Goal: Information Seeking & Learning: Compare options

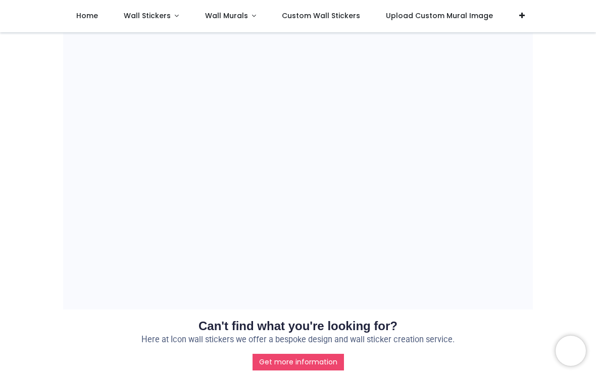
scroll to position [818, 0]
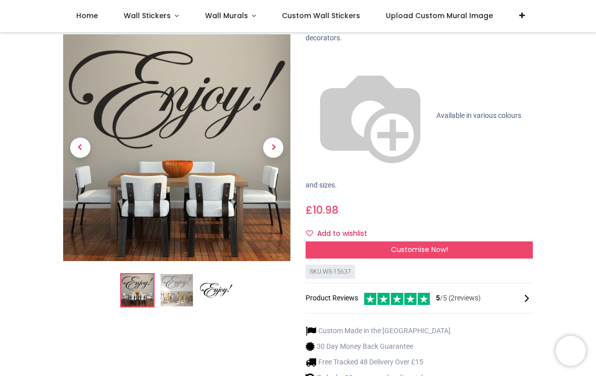
scroll to position [85, 0]
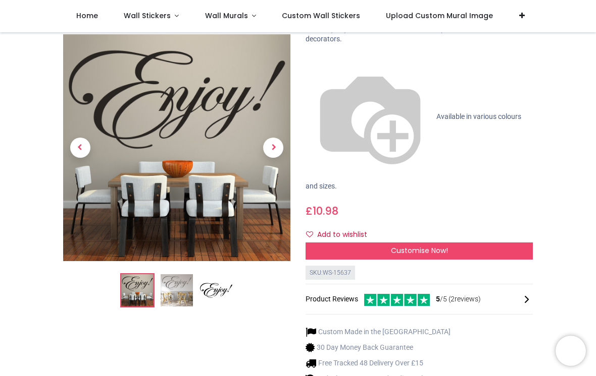
click at [138, 17] on span "Wall Stickers" at bounding box center [147, 16] width 47 height 10
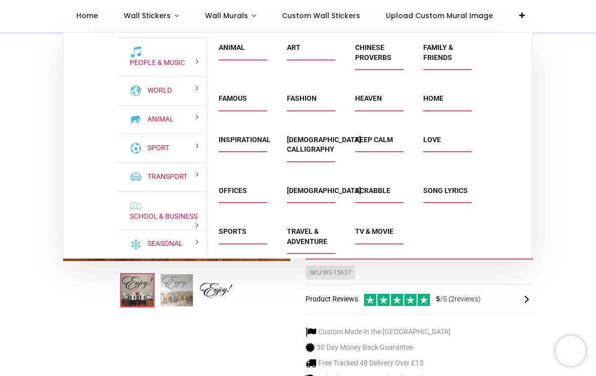
scroll to position [90, 0]
click at [131, 218] on link "School & Business" at bounding box center [162, 217] width 72 height 10
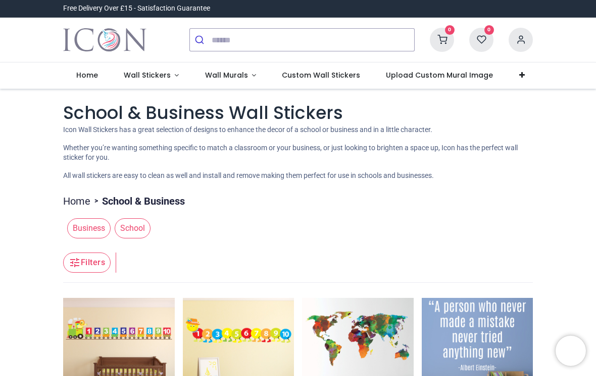
click at [135, 82] on link "Wall Stickers" at bounding box center [151, 76] width 81 height 26
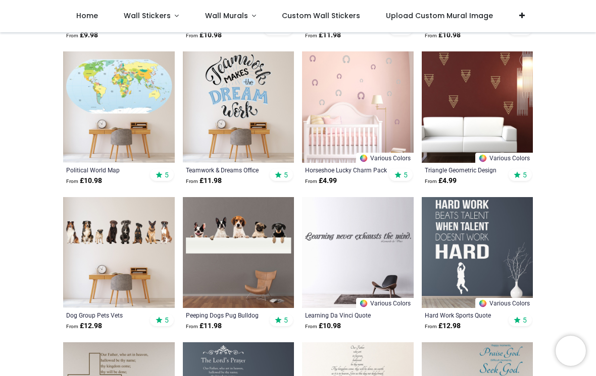
scroll to position [2229, 0]
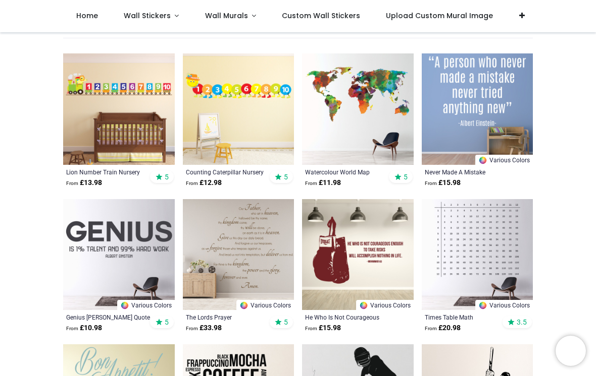
scroll to position [187, 0]
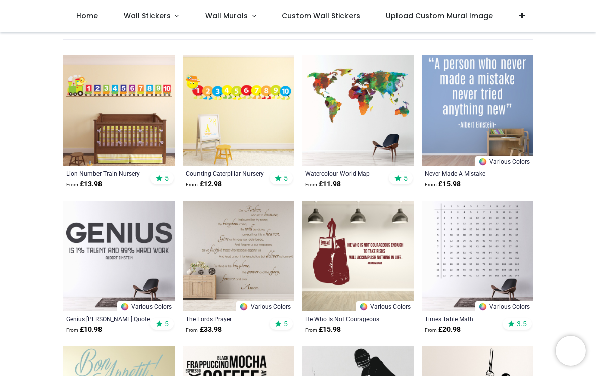
click at [259, 84] on img at bounding box center [239, 111] width 112 height 112
click at [264, 98] on img at bounding box center [239, 111] width 112 height 112
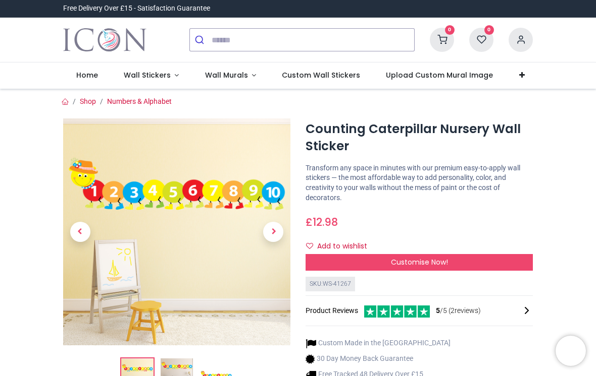
click at [241, 76] on span "Wall Murals" at bounding box center [226, 75] width 43 height 10
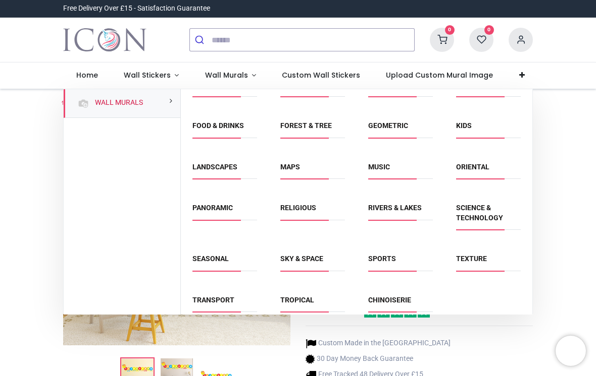
scroll to position [59, 0]
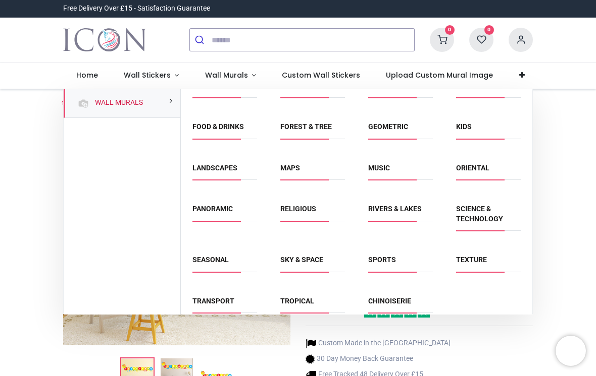
click at [300, 169] on link "Maps" at bounding box center [290, 168] width 20 height 8
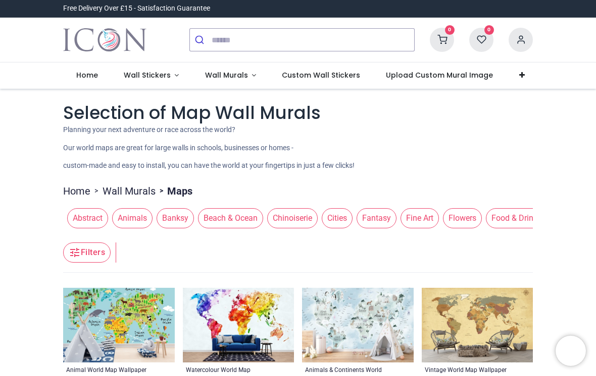
click at [132, 75] on span "Wall Stickers" at bounding box center [147, 75] width 47 height 10
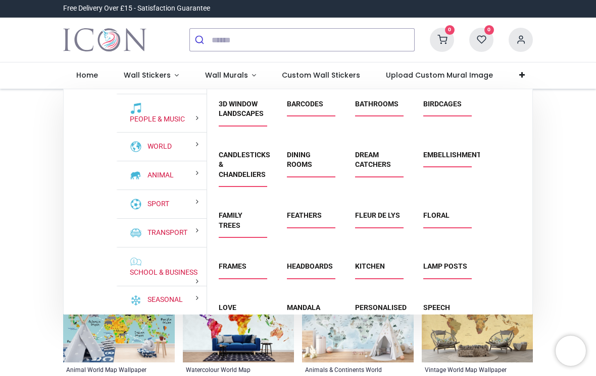
scroll to position [90, 0]
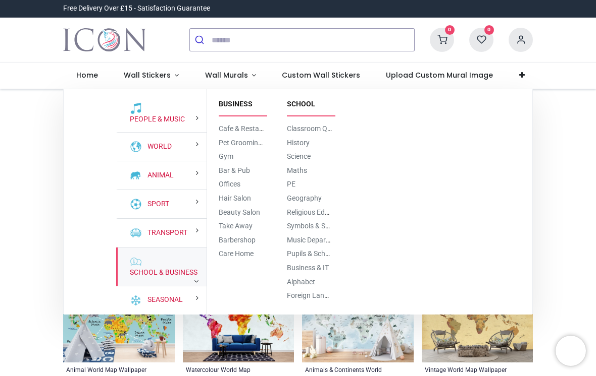
click at [118, 273] on div "School & Business" at bounding box center [161, 267] width 90 height 39
click at [320, 154] on span "Science" at bounding box center [309, 157] width 45 height 10
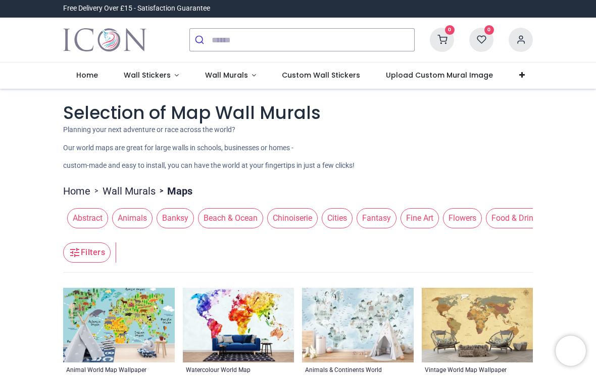
click at [140, 77] on span "Wall Stickers" at bounding box center [147, 75] width 47 height 10
click at [139, 75] on span "Wall Stickers" at bounding box center [147, 75] width 47 height 10
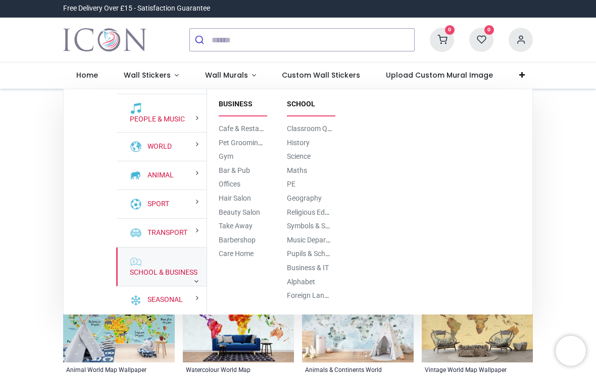
click at [321, 264] on link "Business & IT" at bounding box center [308, 268] width 42 height 8
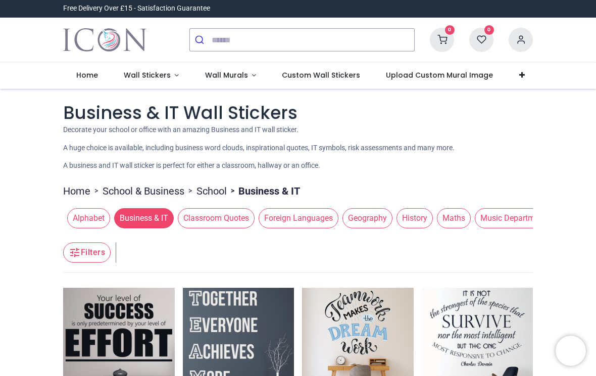
click at [156, 71] on span "Wall Stickers" at bounding box center [147, 75] width 47 height 10
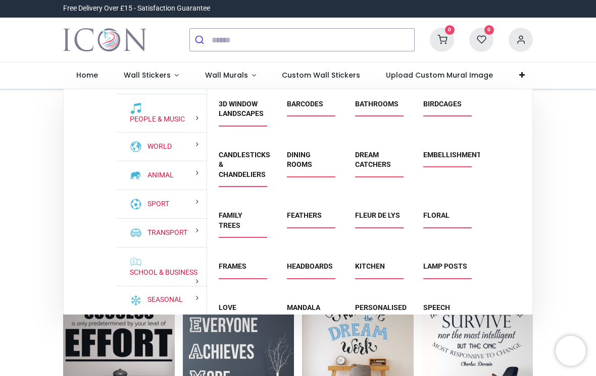
scroll to position [90, 0]
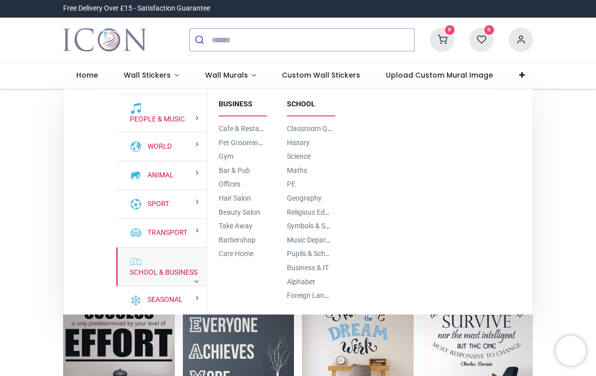
click at [119, 264] on div "School & Business" at bounding box center [161, 267] width 90 height 39
click at [315, 282] on link "Alphabet" at bounding box center [301, 282] width 28 height 8
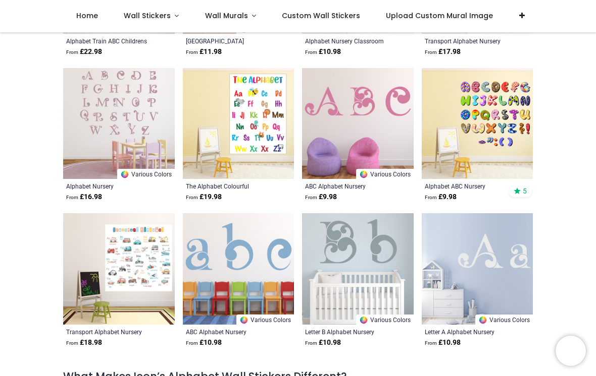
scroll to position [666, 0]
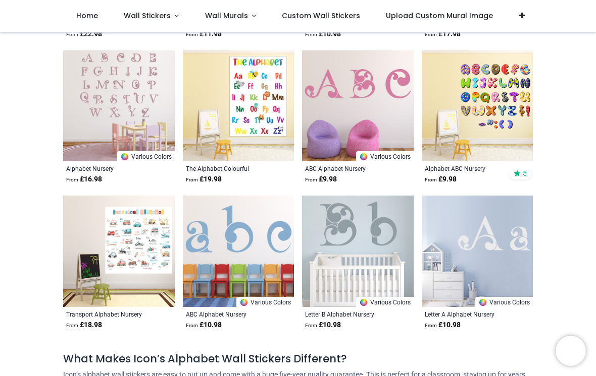
click at [391, 231] on img at bounding box center [358, 252] width 112 height 112
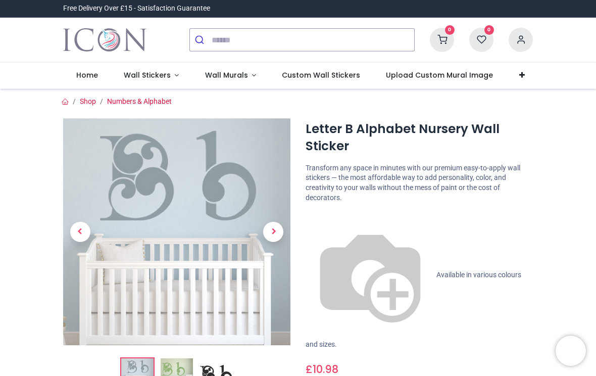
scroll to position [124, 0]
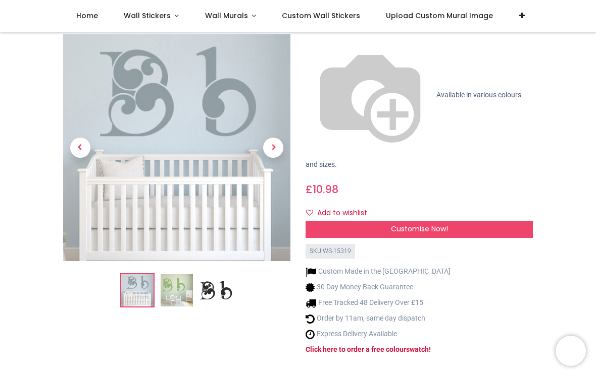
click at [263, 78] on link at bounding box center [273, 148] width 34 height 159
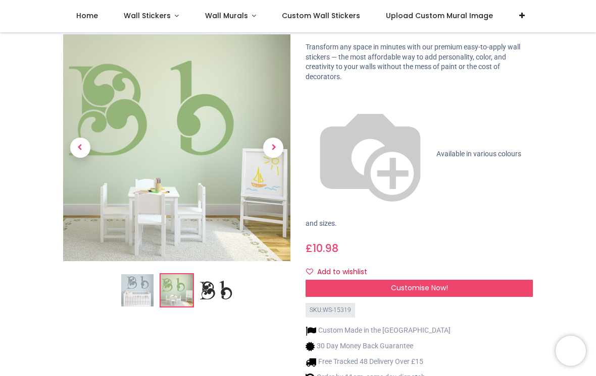
click at [74, 138] on span "Previous" at bounding box center [80, 148] width 20 height 20
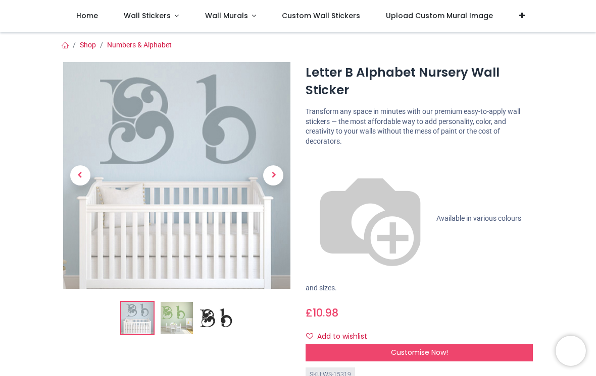
scroll to position [93, 0]
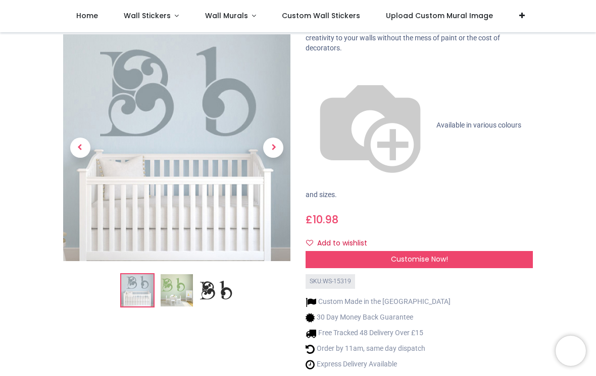
click at [272, 138] on span "Next" at bounding box center [273, 148] width 20 height 20
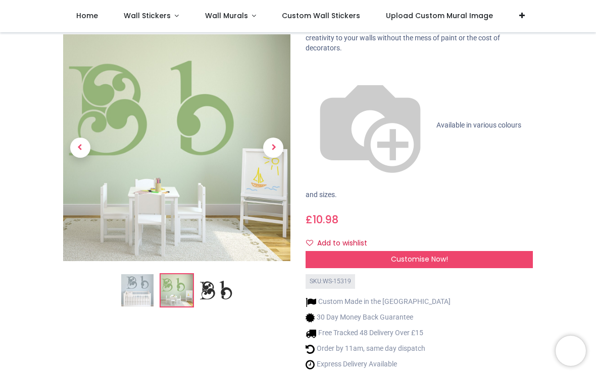
click at [83, 138] on span "Previous" at bounding box center [80, 148] width 20 height 20
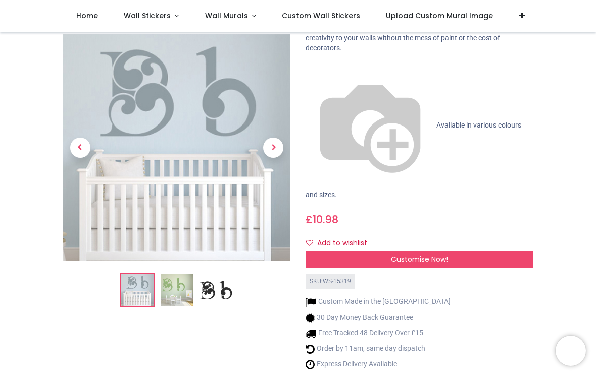
click at [270, 138] on span "Next" at bounding box center [273, 148] width 20 height 20
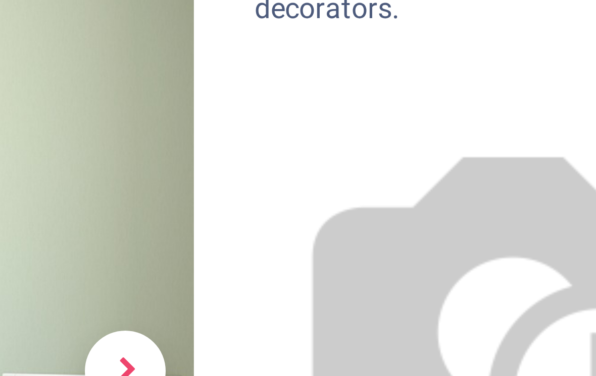
scroll to position [79, 0]
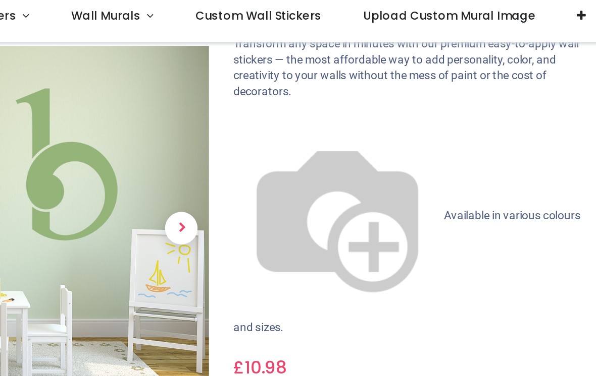
click at [305, 76] on p "Available in various colours and sizes." at bounding box center [418, 145] width 227 height 139
click at [305, 136] on span "Available in various colours and sizes." at bounding box center [412, 175] width 215 height 78
click at [305, 76] on img at bounding box center [369, 140] width 129 height 129
click at [305, 136] on span "Available in various colours and sizes." at bounding box center [412, 175] width 215 height 78
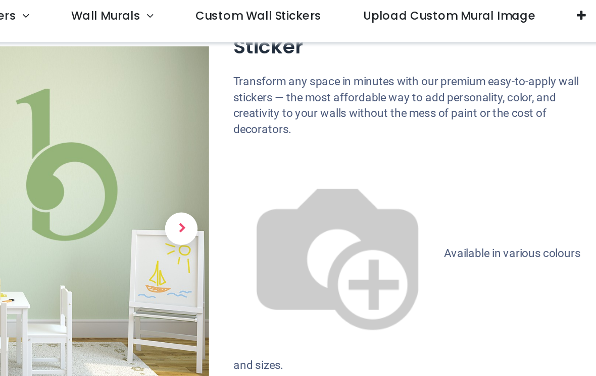
scroll to position [30, 0]
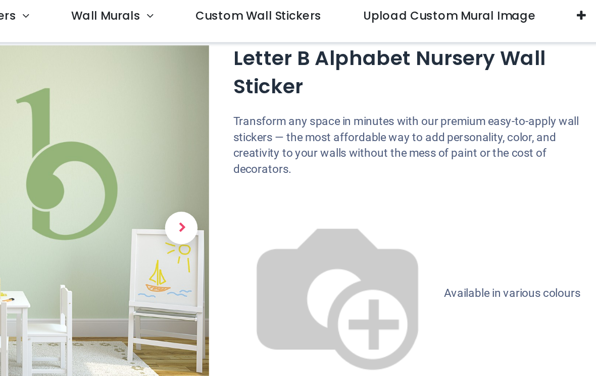
click at [305, 77] on p "Transform any space in minutes with our premium easy-to-apply wall stickers — t…" at bounding box center [418, 96] width 227 height 39
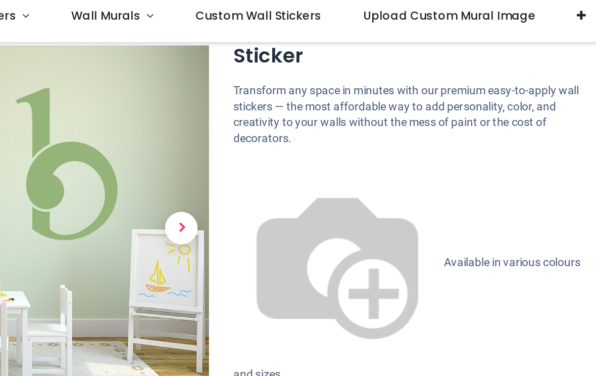
click at [305, 106] on img at bounding box center [369, 169] width 129 height 129
click at [305, 279] on button "Add to wishlist" at bounding box center [340, 287] width 70 height 17
click at [305, 105] on img at bounding box center [369, 169] width 129 height 129
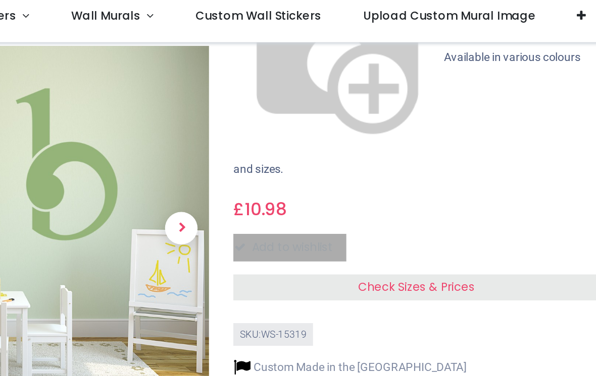
scroll to position [178, 0]
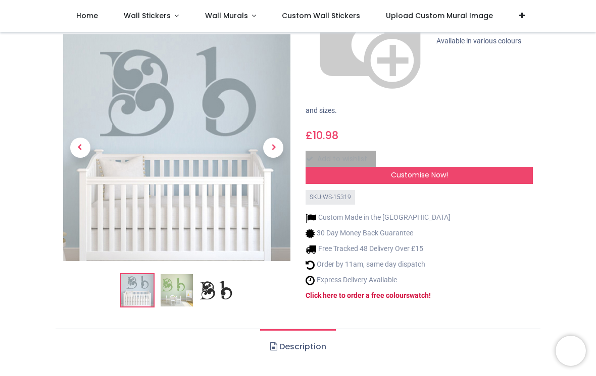
click at [406, 292] on strong "Click here to order a free colour" at bounding box center [355, 296] width 100 height 8
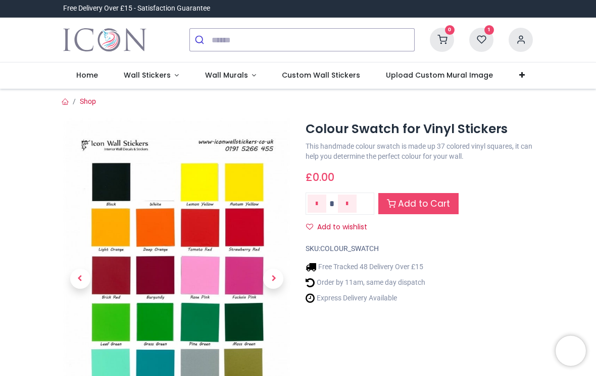
click at [127, 76] on span "Wall Stickers" at bounding box center [147, 75] width 47 height 10
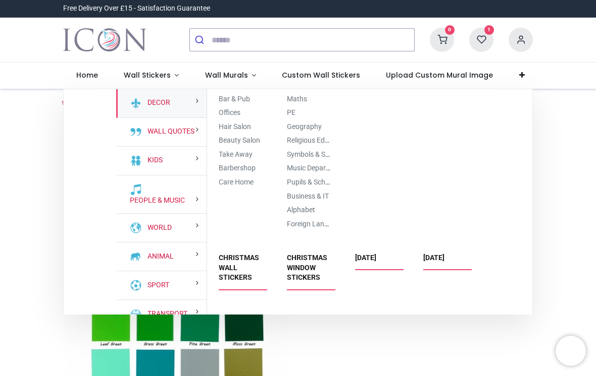
scroll to position [1878, 0]
click at [309, 214] on link "Alphabet" at bounding box center [301, 210] width 28 height 8
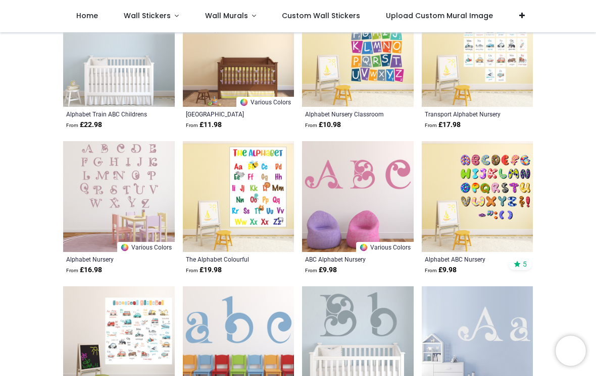
scroll to position [612, 0]
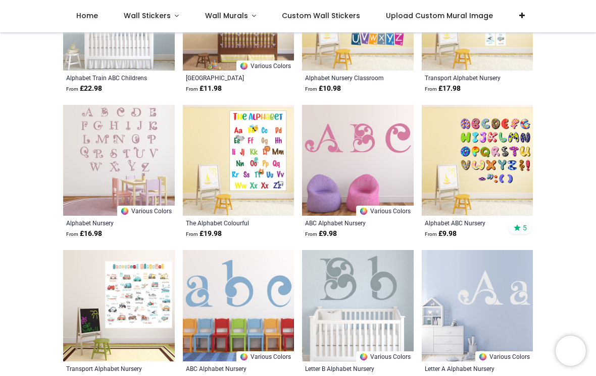
click at [149, 15] on span "Wall Stickers" at bounding box center [147, 16] width 47 height 10
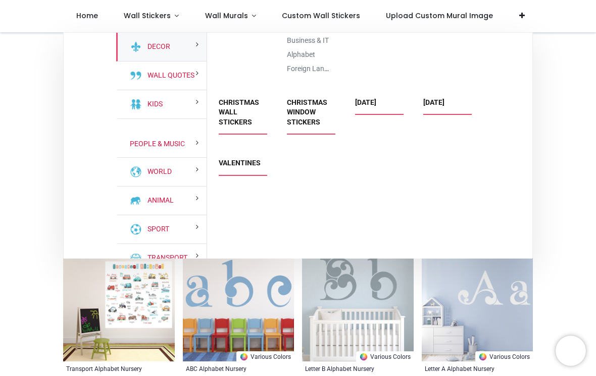
scroll to position [1978, 0]
click at [376, 107] on link "[DATE]" at bounding box center [365, 103] width 21 height 8
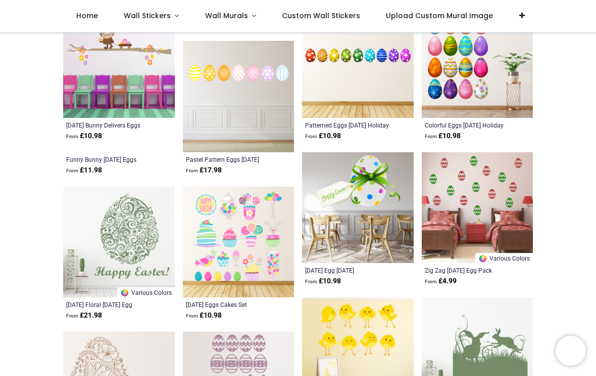
scroll to position [663, 0]
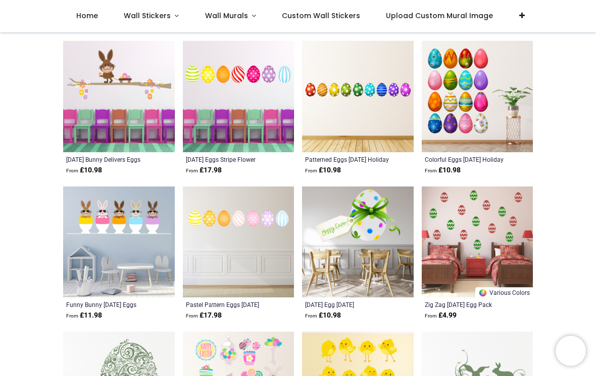
scroll to position [632, 0]
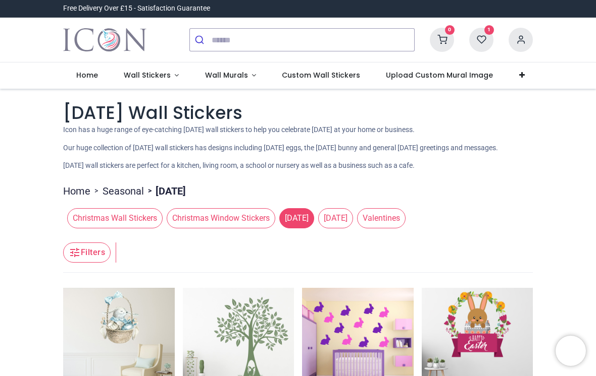
click at [166, 73] on span "Wall Stickers" at bounding box center [147, 75] width 47 height 10
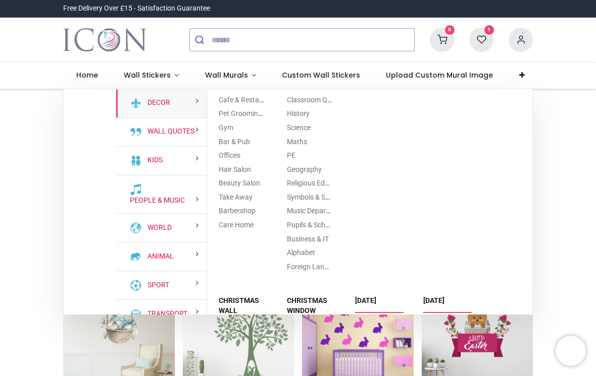
scroll to position [1836, 0]
click at [261, 104] on link "Cafe & Restaurant" at bounding box center [248, 100] width 58 height 8
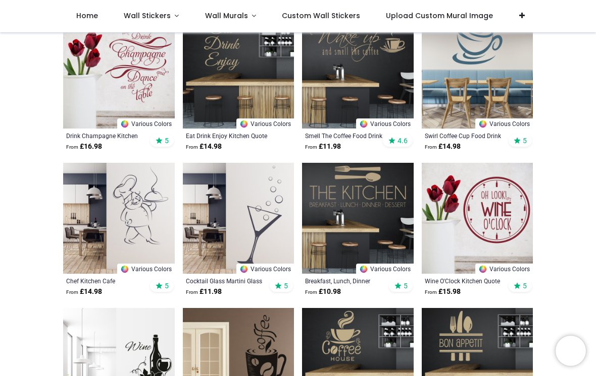
scroll to position [363, 0]
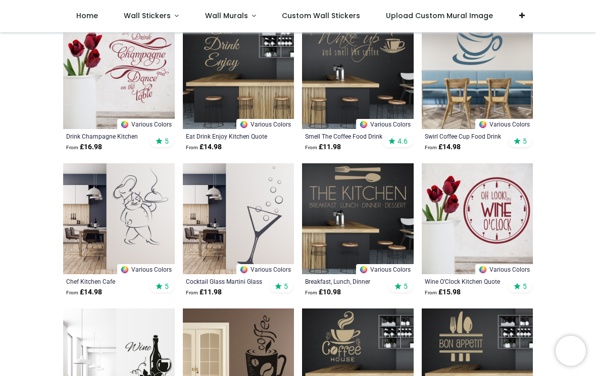
click at [341, 88] on img at bounding box center [358, 74] width 112 height 112
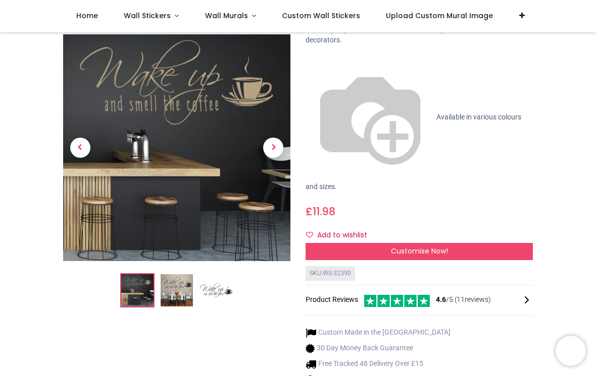
scroll to position [105, 0]
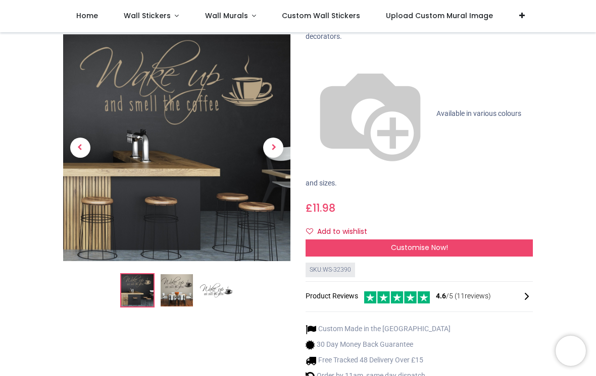
click at [177, 275] on img at bounding box center [176, 291] width 32 height 32
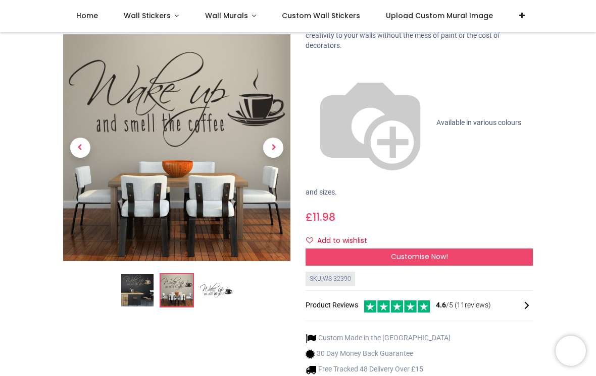
scroll to position [97, 0]
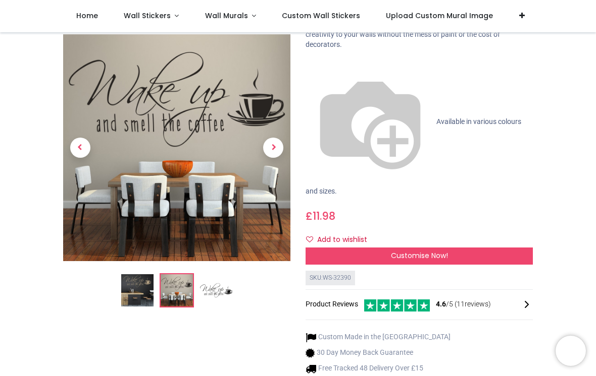
click at [137, 284] on img at bounding box center [137, 291] width 32 height 32
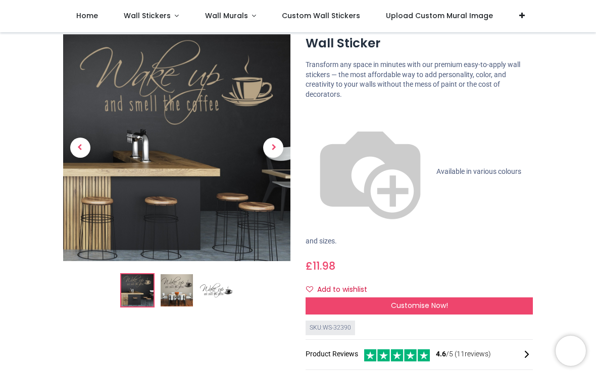
scroll to position [54, 0]
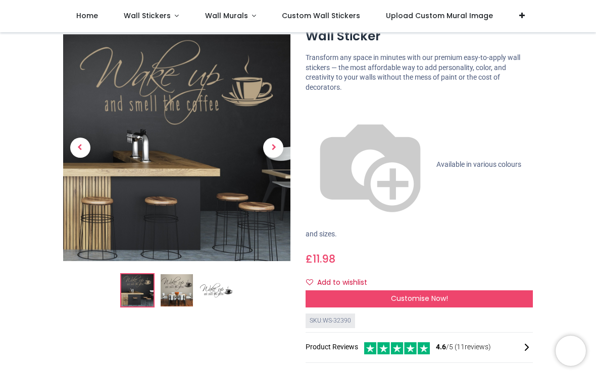
click at [223, 282] on img at bounding box center [216, 291] width 32 height 32
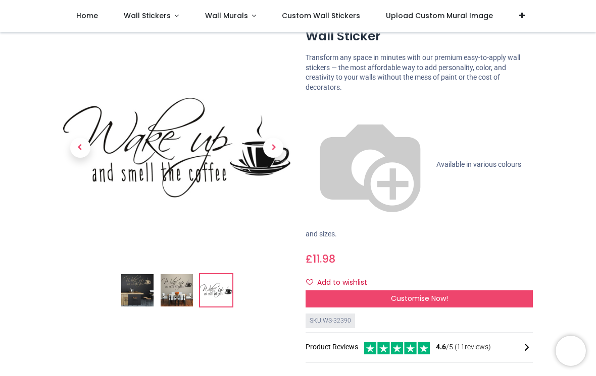
click at [137, 289] on img at bounding box center [137, 291] width 32 height 32
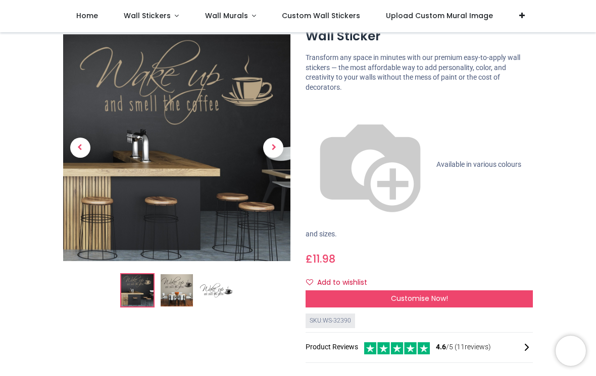
click at [180, 290] on img at bounding box center [176, 291] width 32 height 32
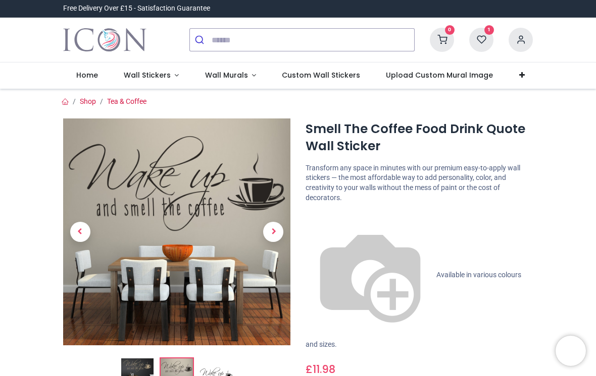
scroll to position [0, 0]
click at [380, 271] on span "Available in various colours and sizes." at bounding box center [412, 310] width 215 height 78
click at [319, 271] on span "Available in various colours and sizes." at bounding box center [412, 310] width 215 height 78
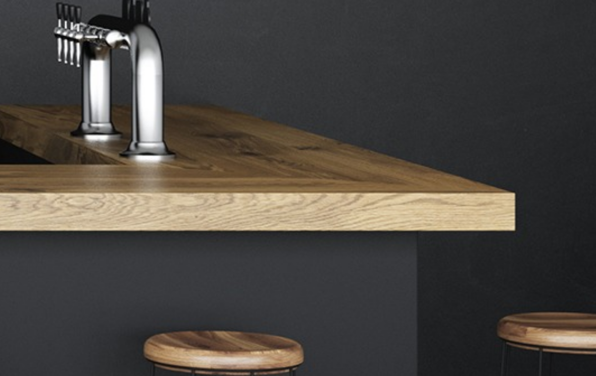
scroll to position [325, 0]
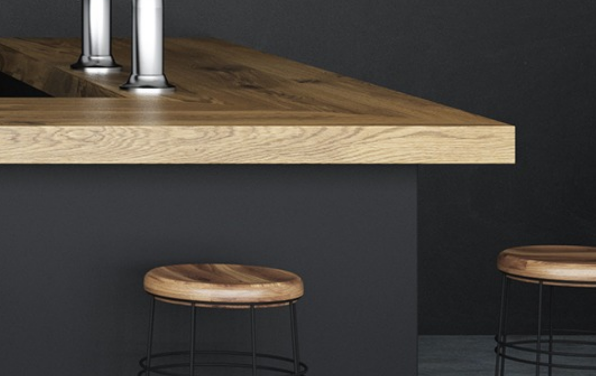
click at [160, 184] on img at bounding box center [176, 200] width 32 height 32
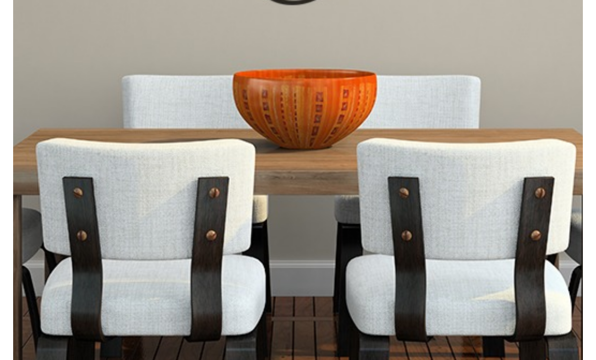
scroll to position [328, 0]
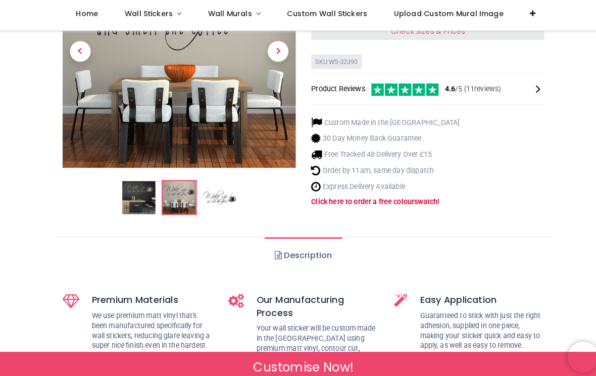
click at [139, 180] on img at bounding box center [137, 196] width 32 height 32
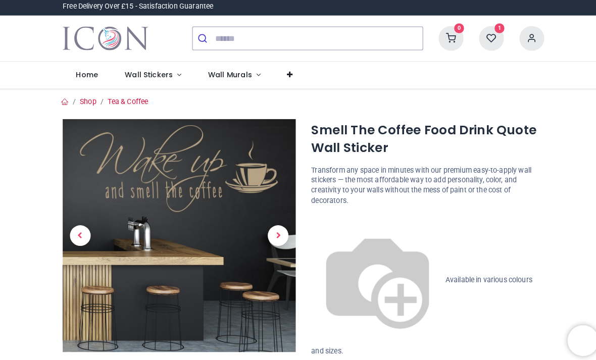
scroll to position [0, 0]
click at [287, 72] on link at bounding box center [284, 76] width 31 height 26
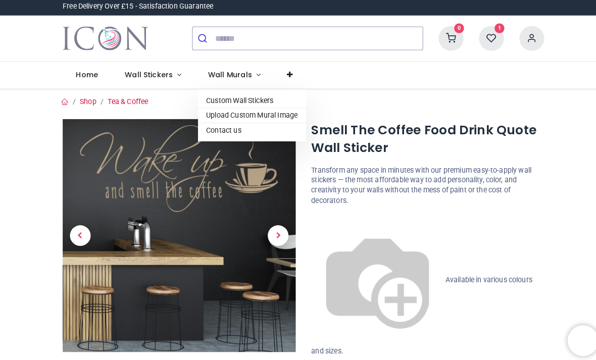
click at [276, 96] on link "Custom Wall Stickers" at bounding box center [247, 101] width 105 height 14
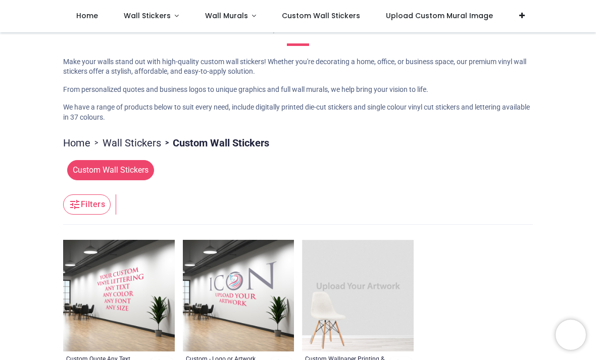
scroll to position [47, 0]
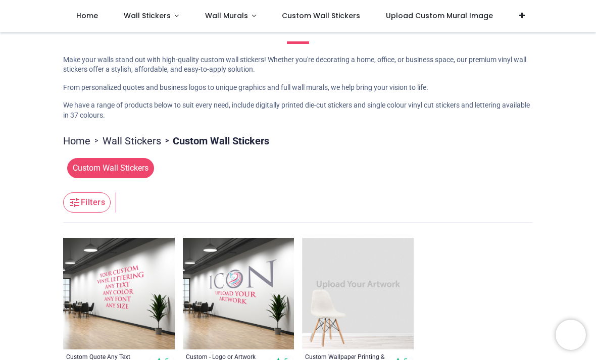
click at [158, 12] on span "Wall Stickers" at bounding box center [147, 16] width 47 height 10
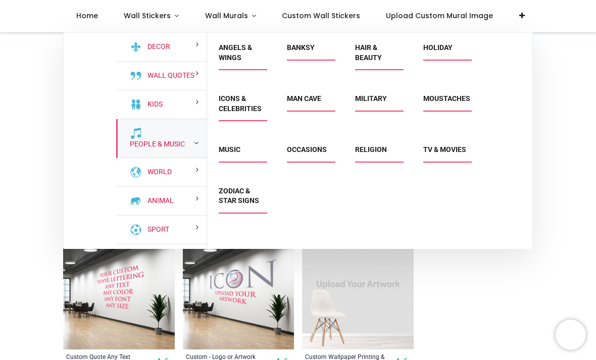
click at [185, 149] on link "People & Music" at bounding box center [155, 144] width 59 height 10
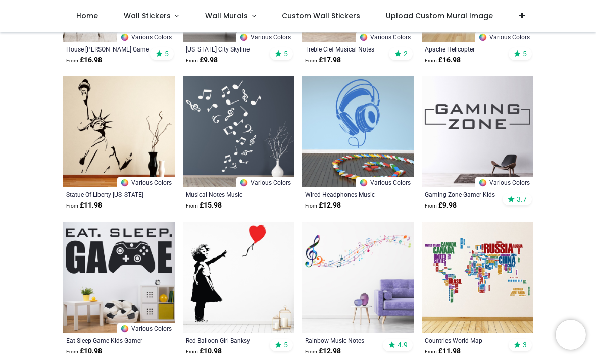
scroll to position [804, 0]
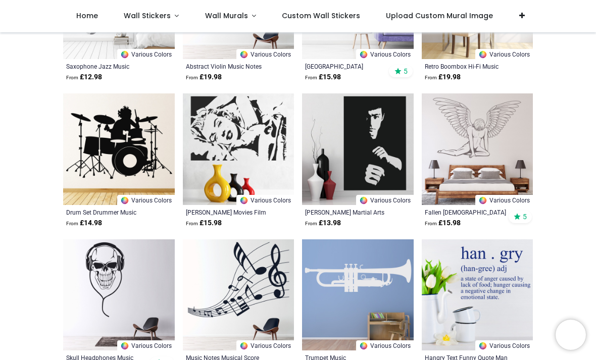
scroll to position [3263, 0]
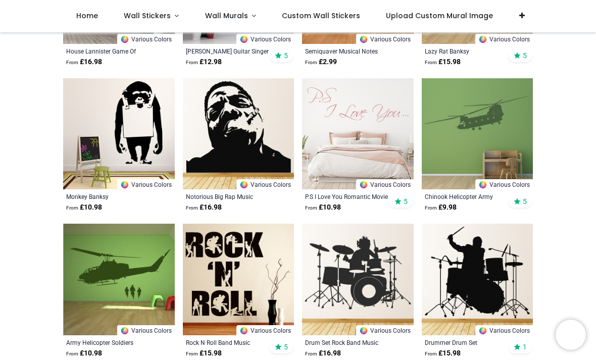
scroll to position [1480, 0]
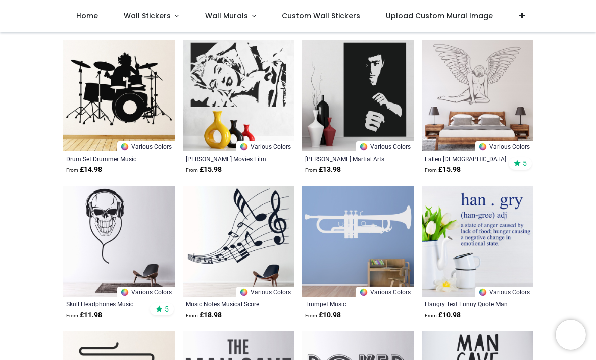
scroll to position [3308, 0]
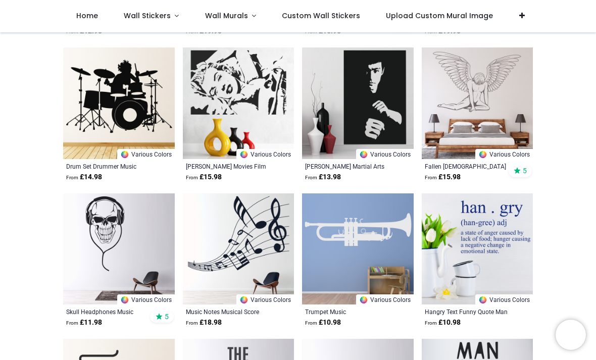
click at [133, 85] on img at bounding box center [119, 103] width 112 height 112
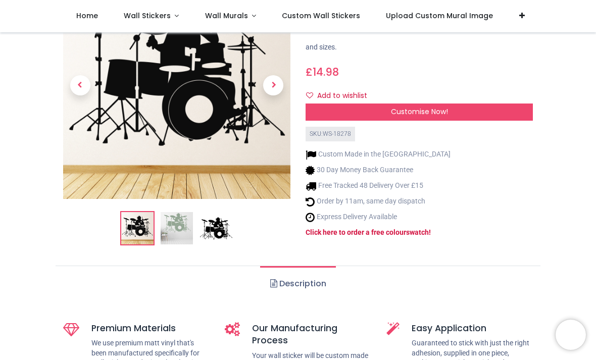
scroll to position [259, 0]
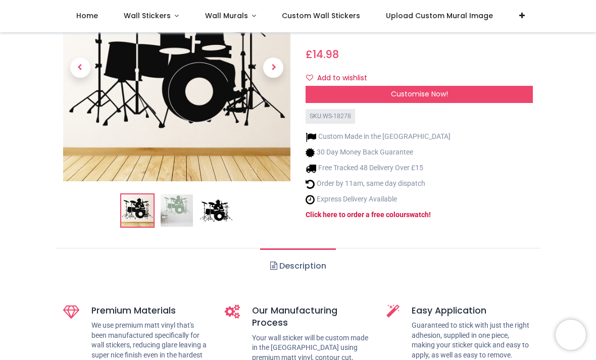
click at [183, 194] on img at bounding box center [176, 210] width 32 height 32
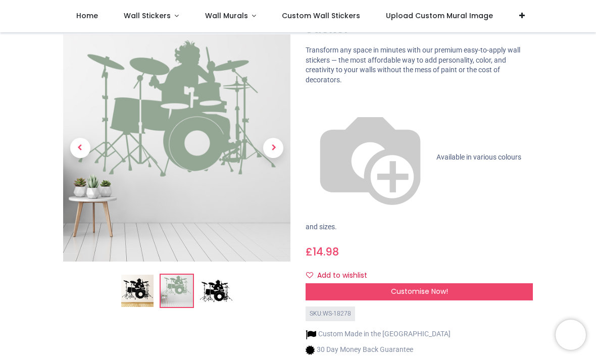
scroll to position [166, 0]
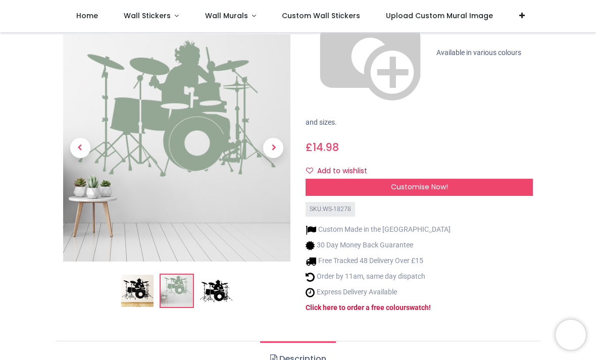
click at [140, 275] on img at bounding box center [137, 291] width 32 height 32
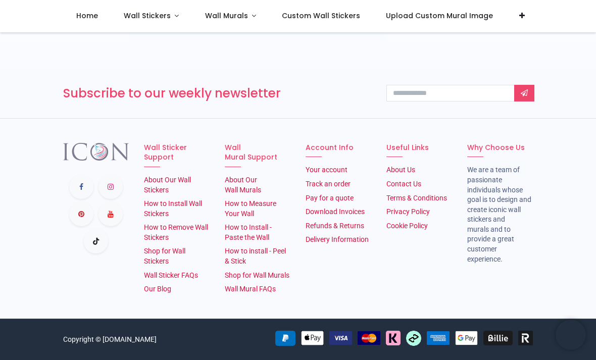
scroll to position [1755, 0]
